Goal: Register for event/course

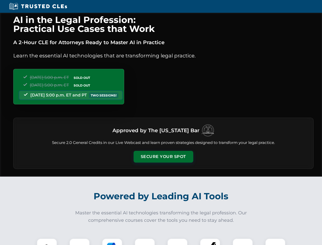
click at [163, 157] on button "Secure Your Spot" at bounding box center [164, 157] width 60 height 12
click at [47, 241] on img at bounding box center [47, 248] width 15 height 15
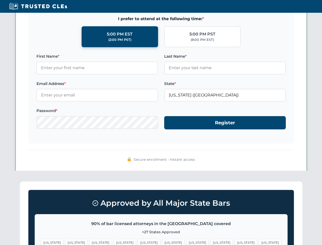
click at [186, 241] on span "[US_STATE]" at bounding box center [197, 242] width 22 height 7
click at [235, 241] on span "[US_STATE]" at bounding box center [246, 242] width 22 height 7
